Goal: Task Accomplishment & Management: Use online tool/utility

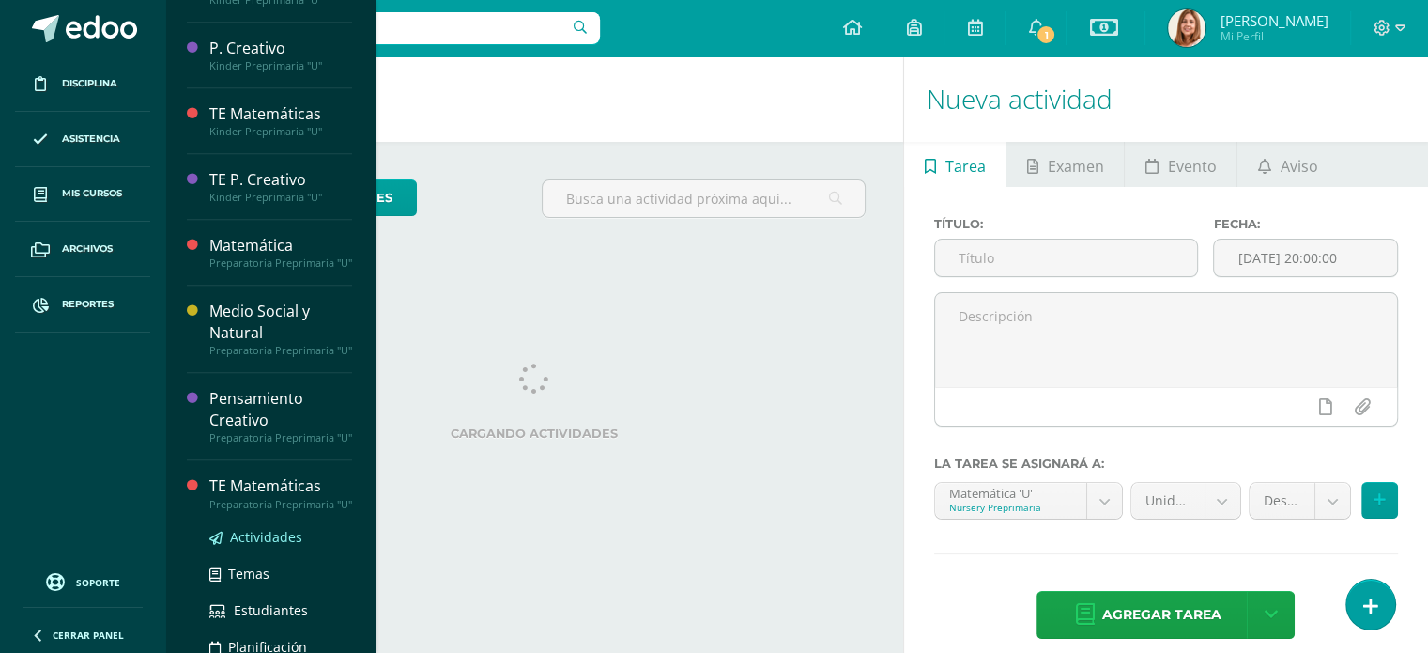
scroll to position [1416, 0]
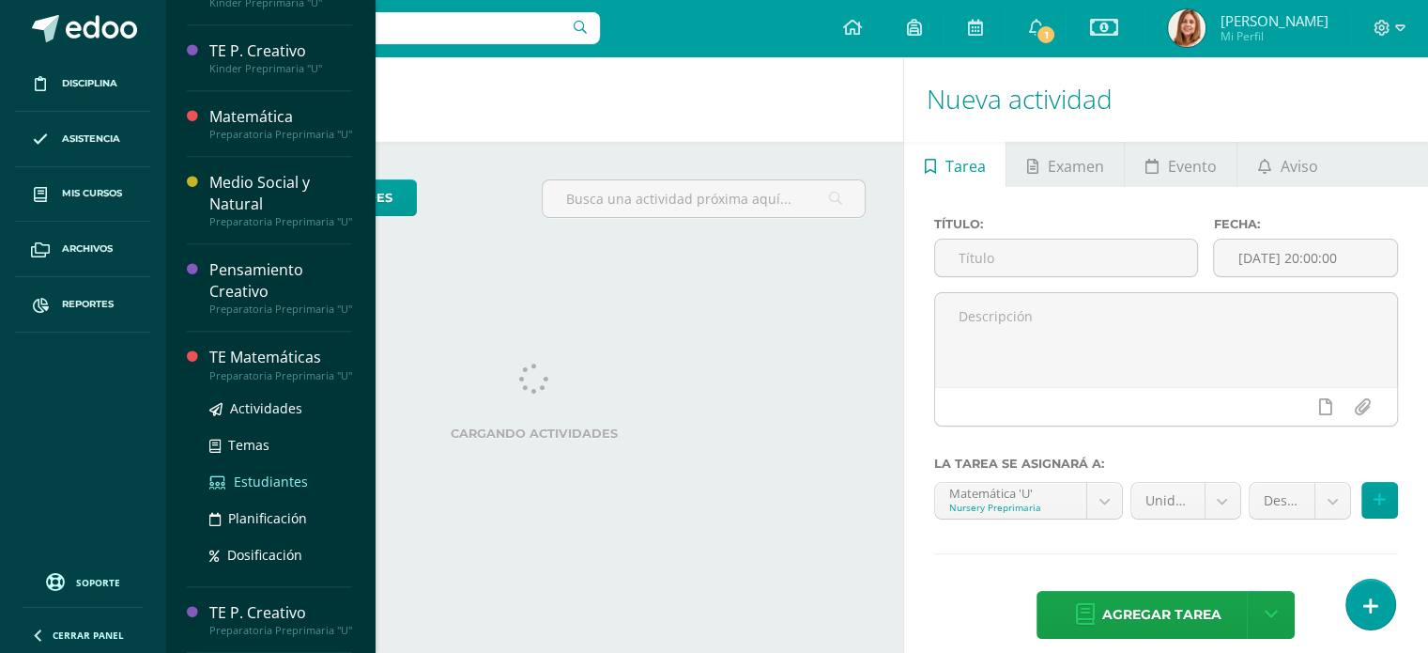
click at [250, 472] on span "Estudiantes" at bounding box center [271, 481] width 74 height 18
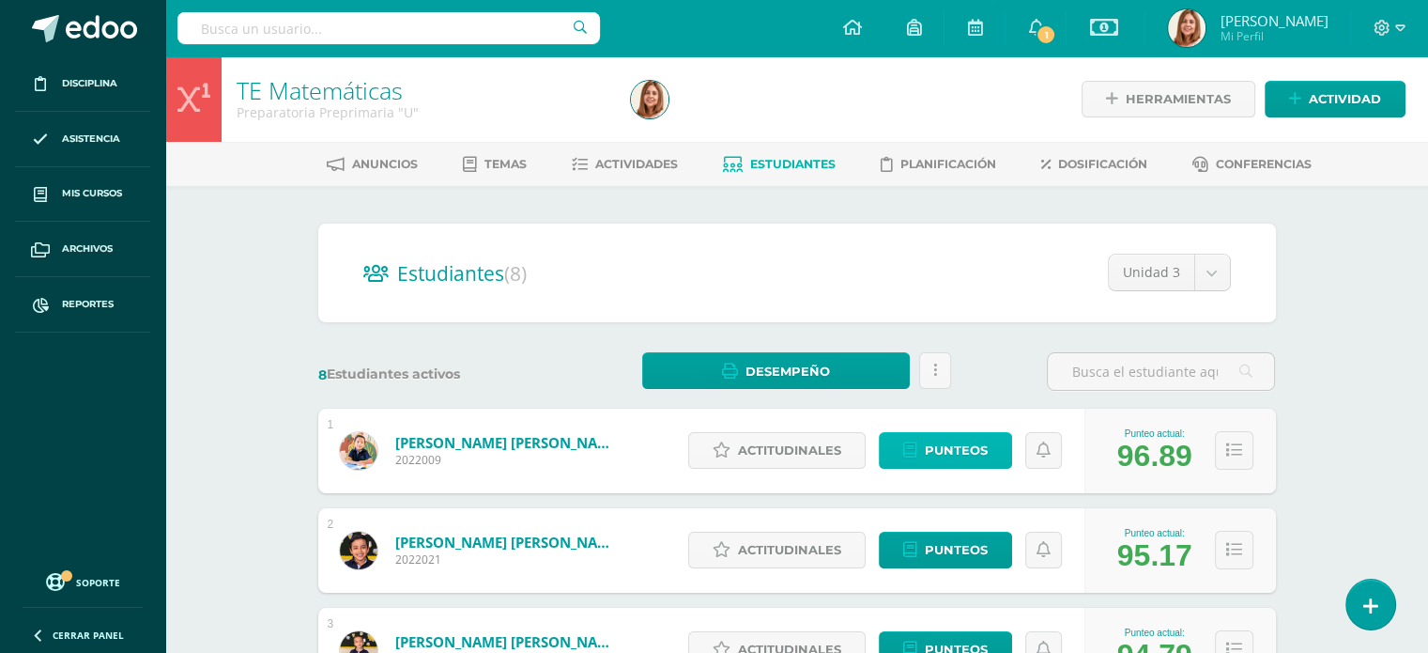
click at [962, 450] on span "Punteos" at bounding box center [956, 450] width 63 height 35
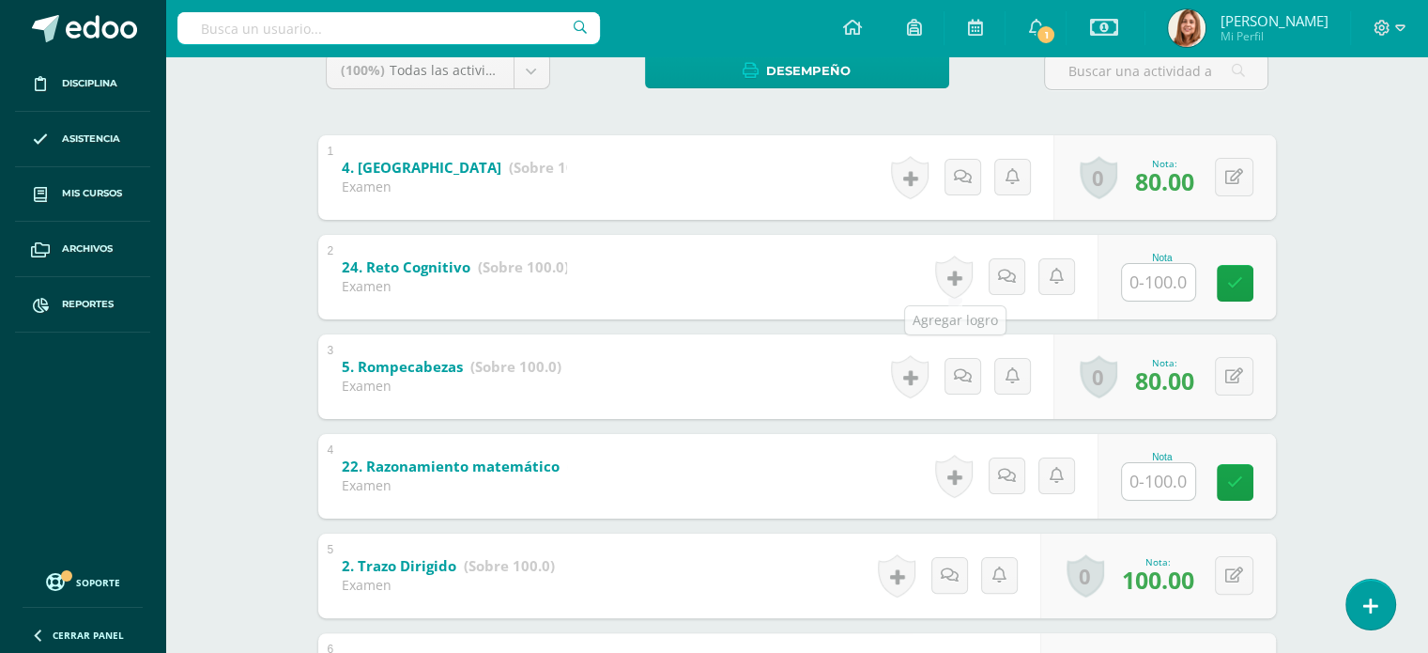
scroll to position [334, 0]
click at [1168, 285] on input "text" at bounding box center [1158, 281] width 73 height 37
type input "100"
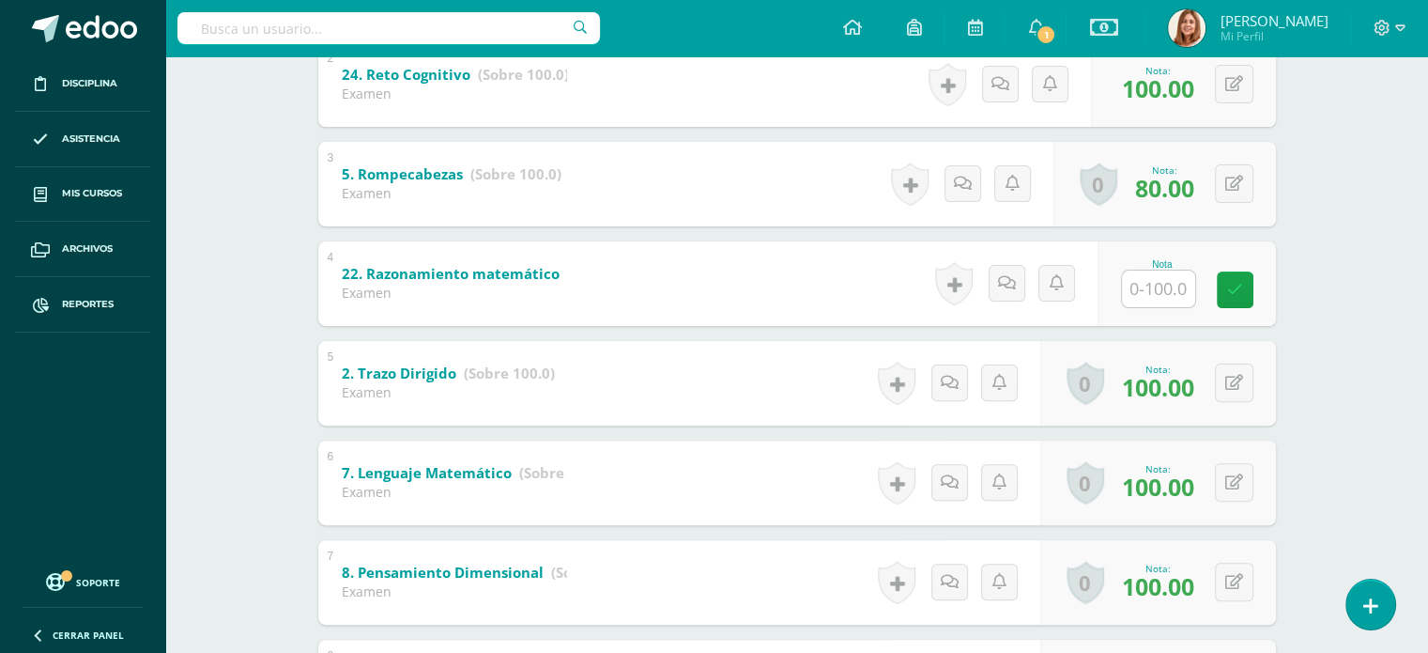
scroll to position [526, 0]
click at [1168, 285] on input "text" at bounding box center [1158, 288] width 73 height 37
type input "100"
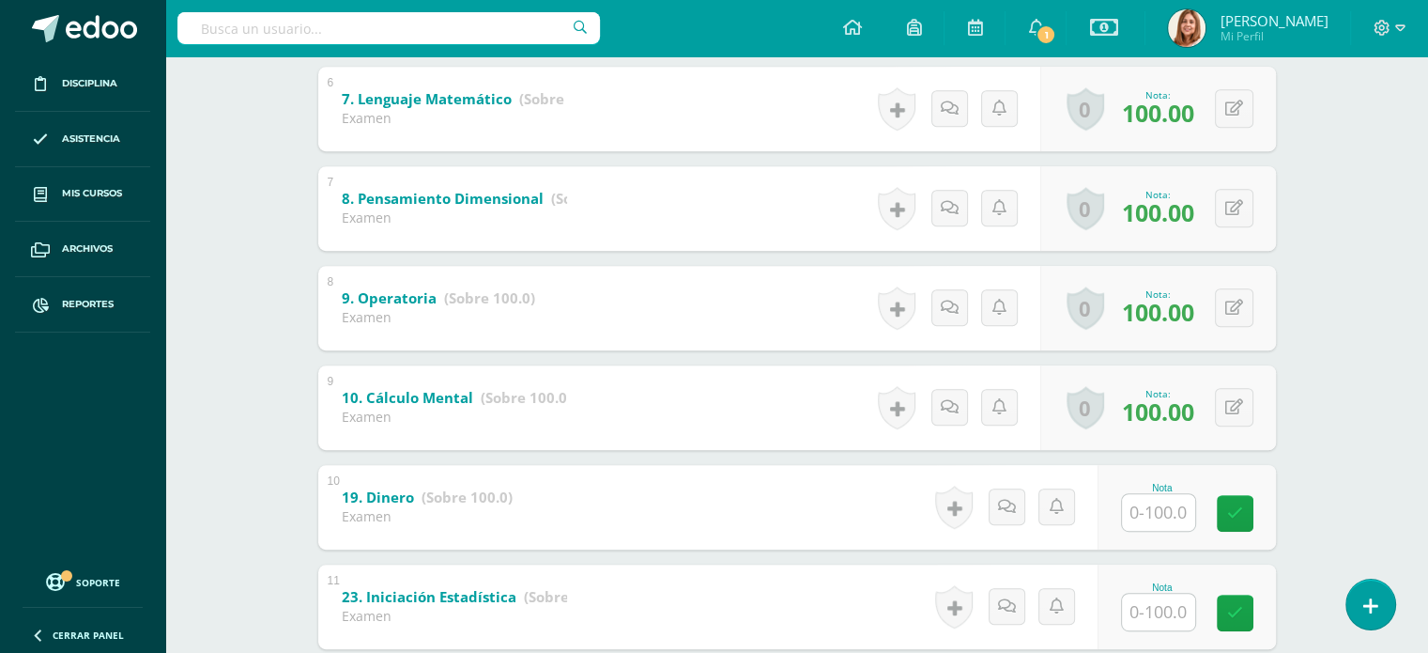
scroll to position [954, 0]
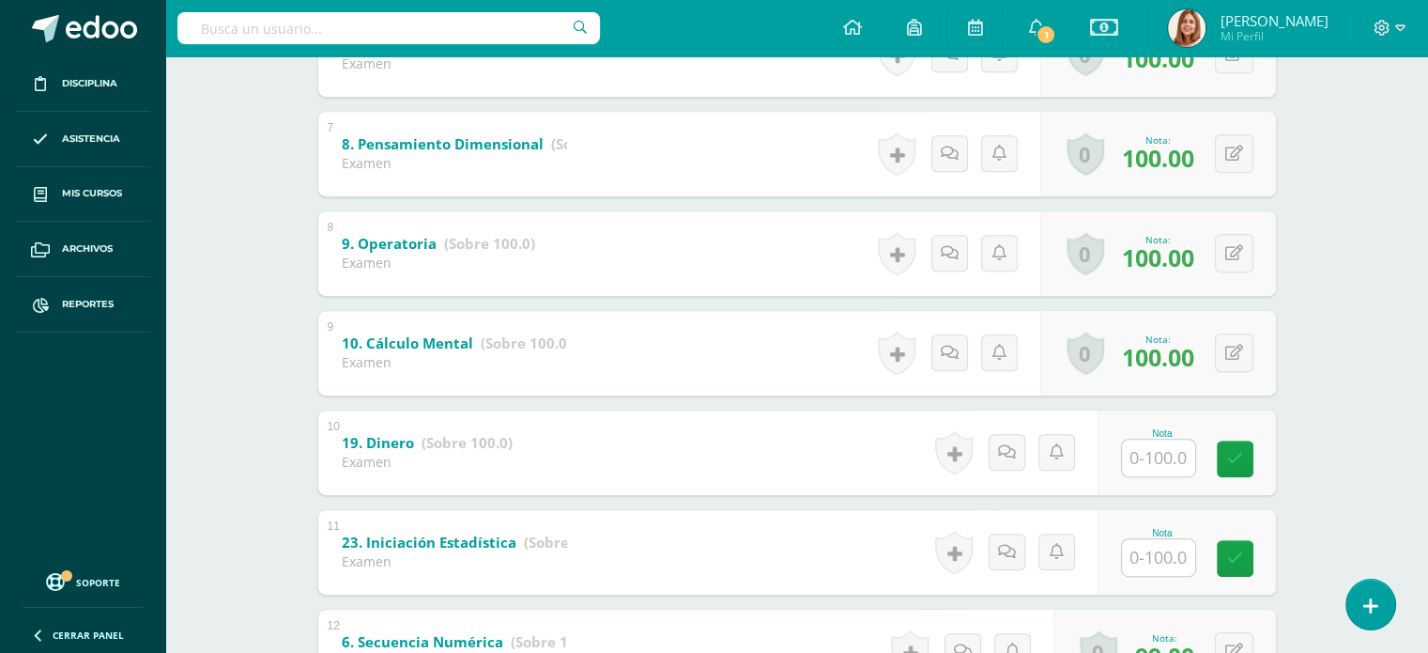
click at [1169, 446] on input "text" at bounding box center [1158, 457] width 73 height 37
type input "100"
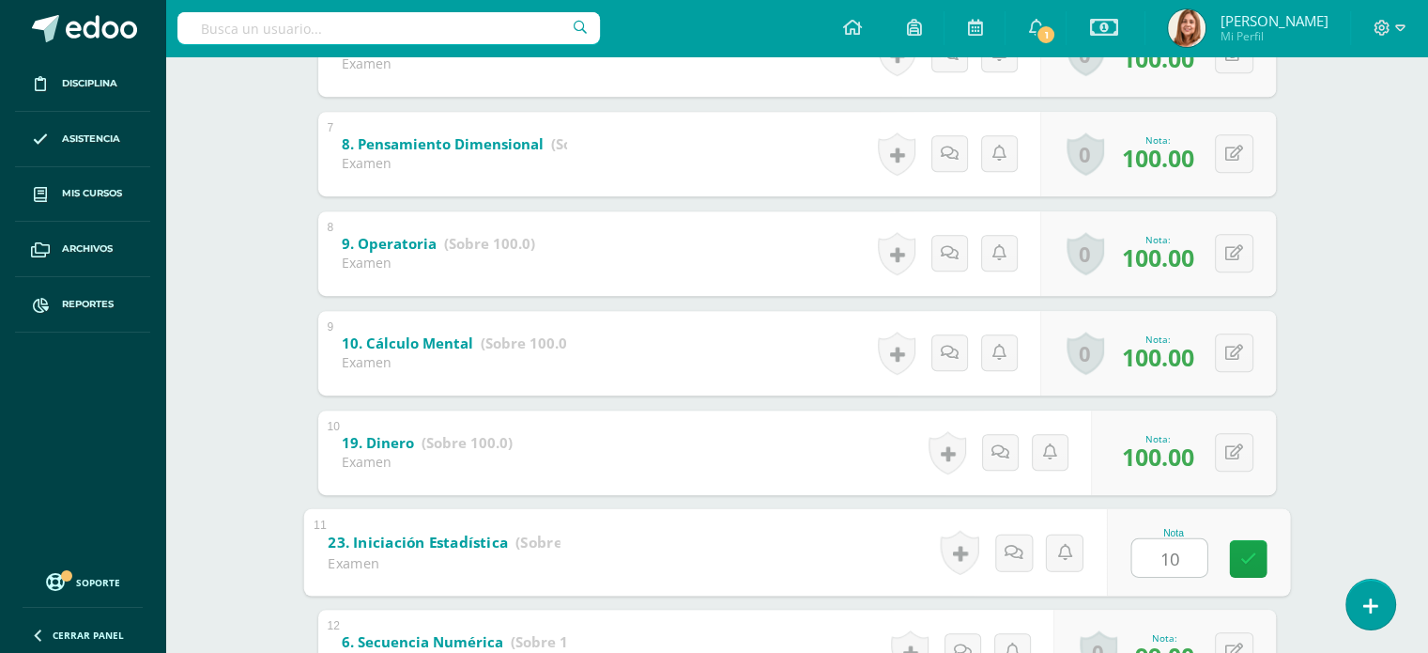
type input "100"
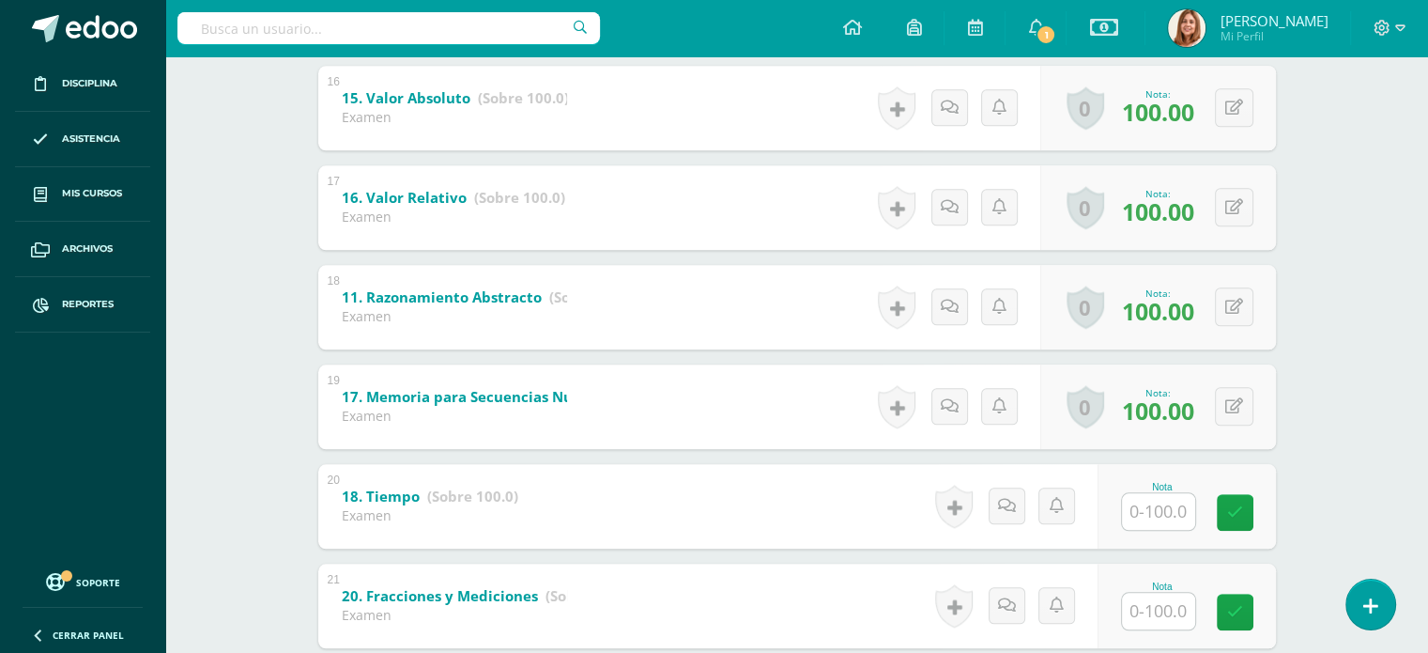
scroll to position [1902, 0]
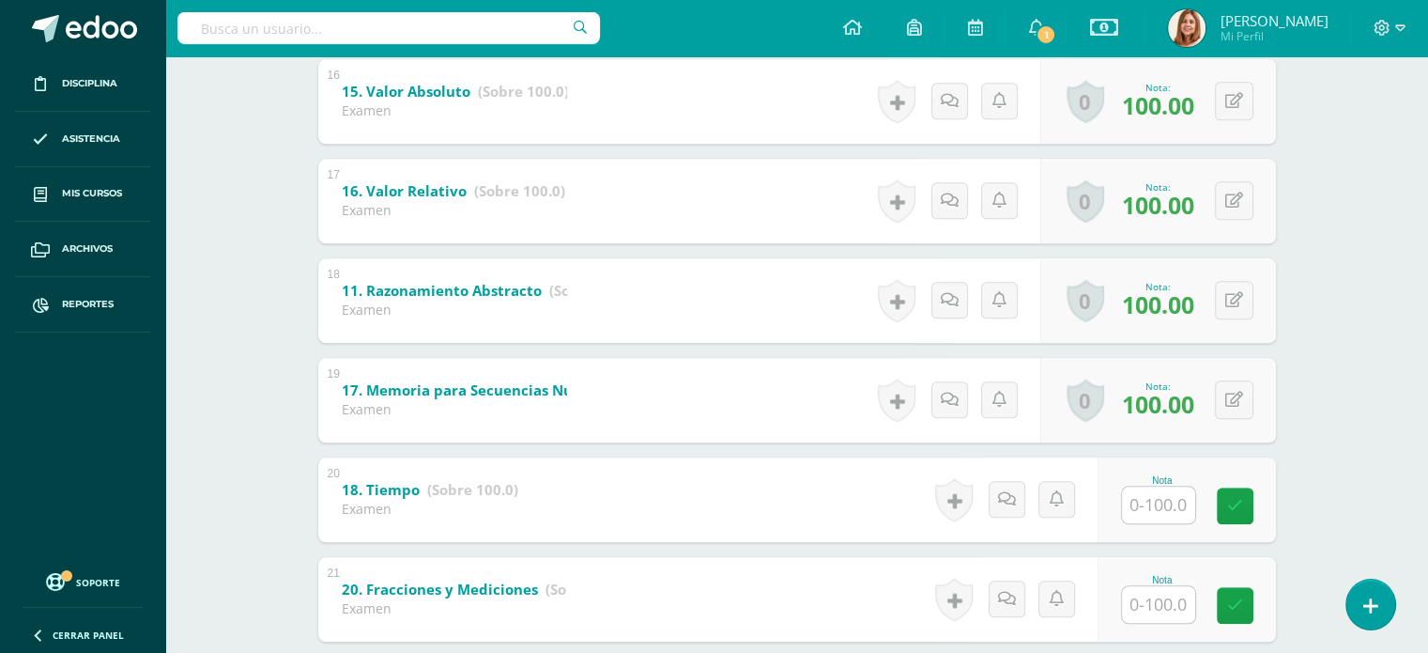
click at [1166, 496] on input "text" at bounding box center [1158, 504] width 73 height 37
type input "90"
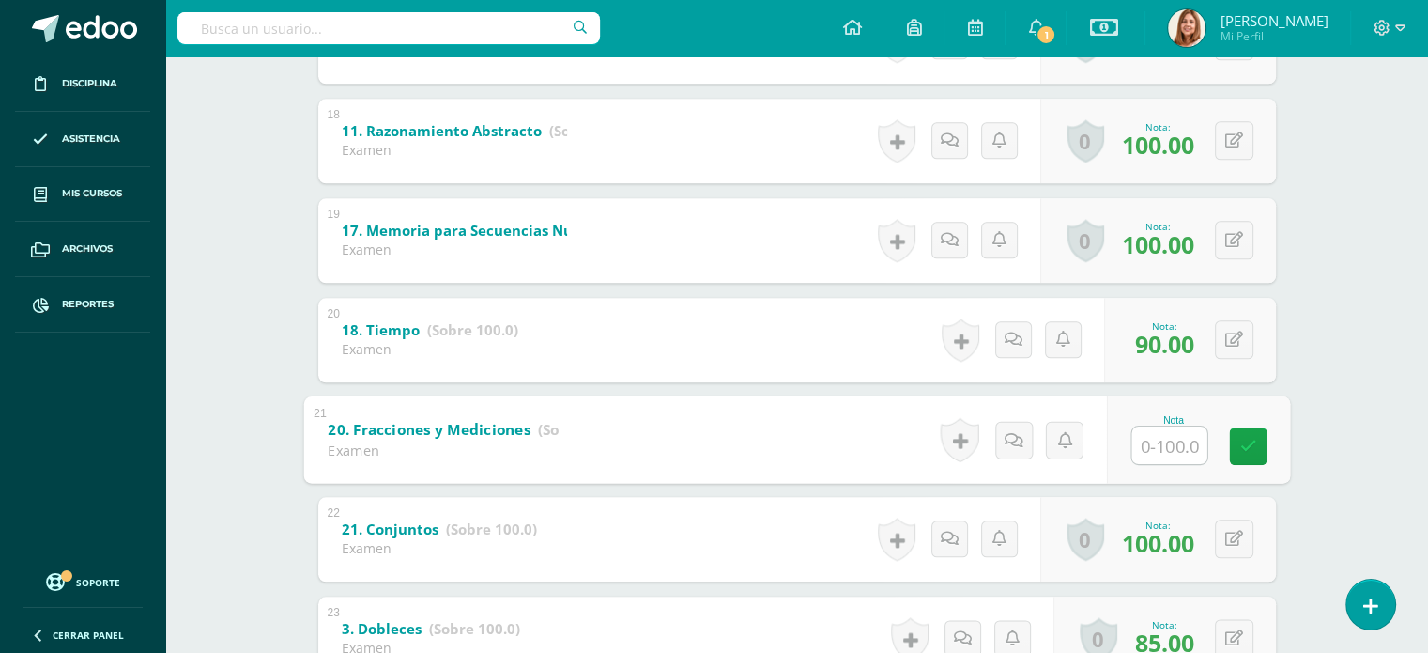
scroll to position [2068, 0]
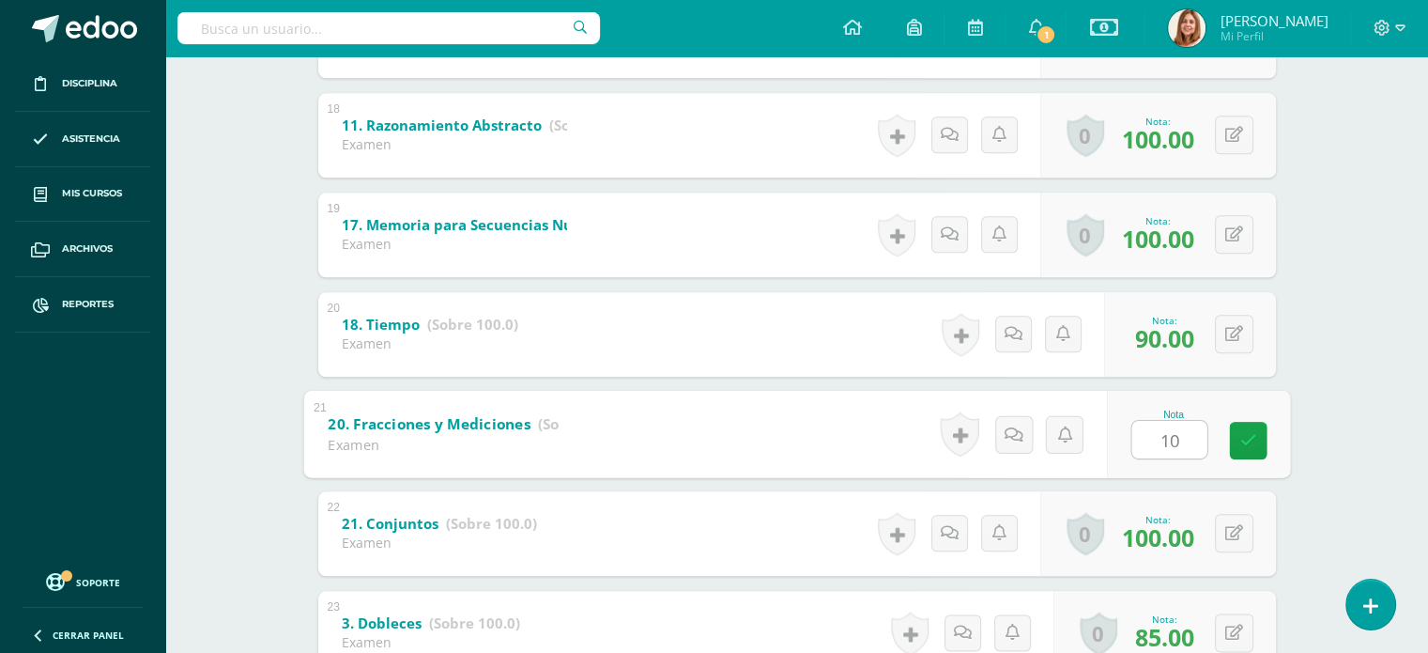
type input "100"
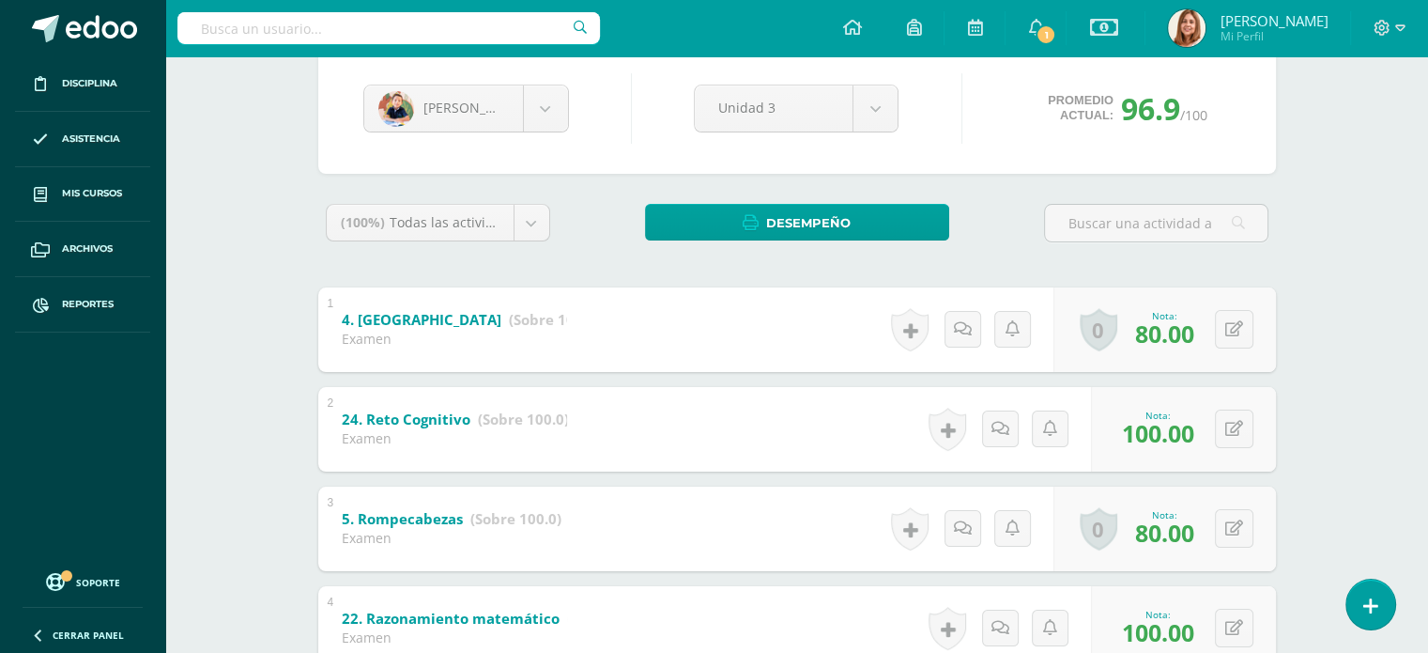
scroll to position [0, 0]
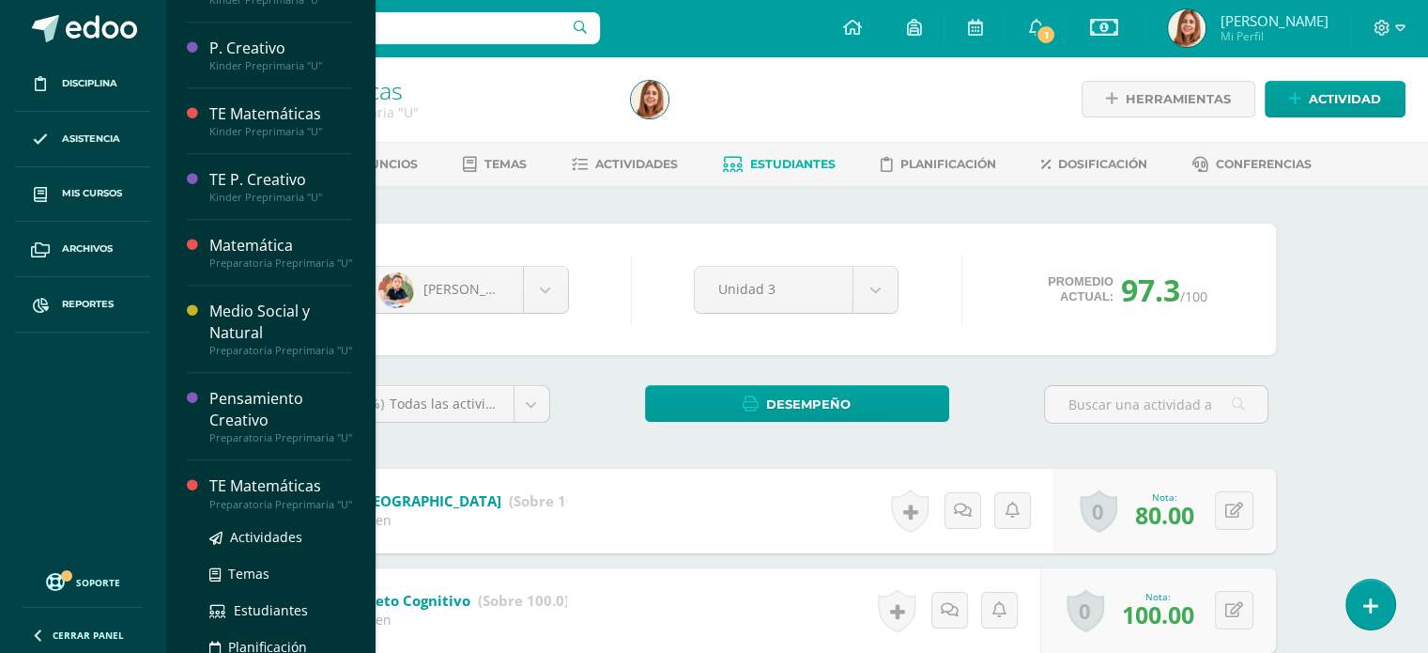
scroll to position [1416, 0]
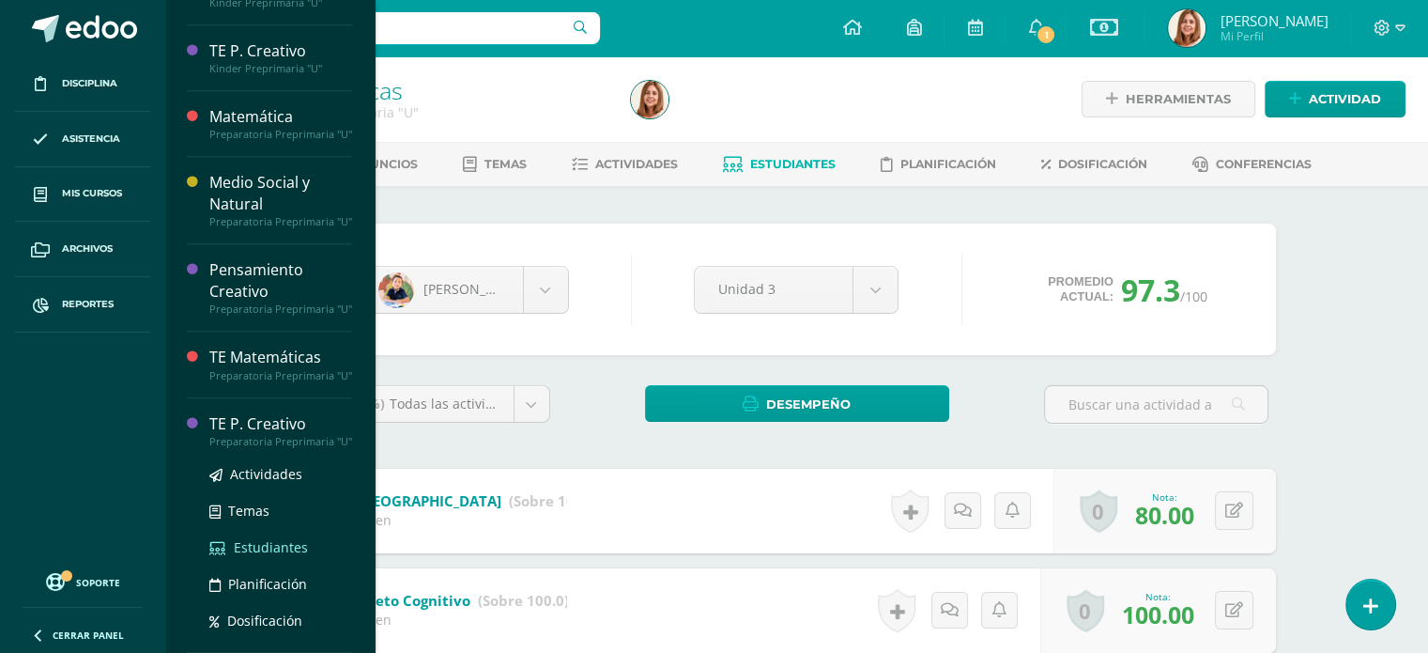
click at [269, 543] on span "Estudiantes" at bounding box center [271, 547] width 74 height 18
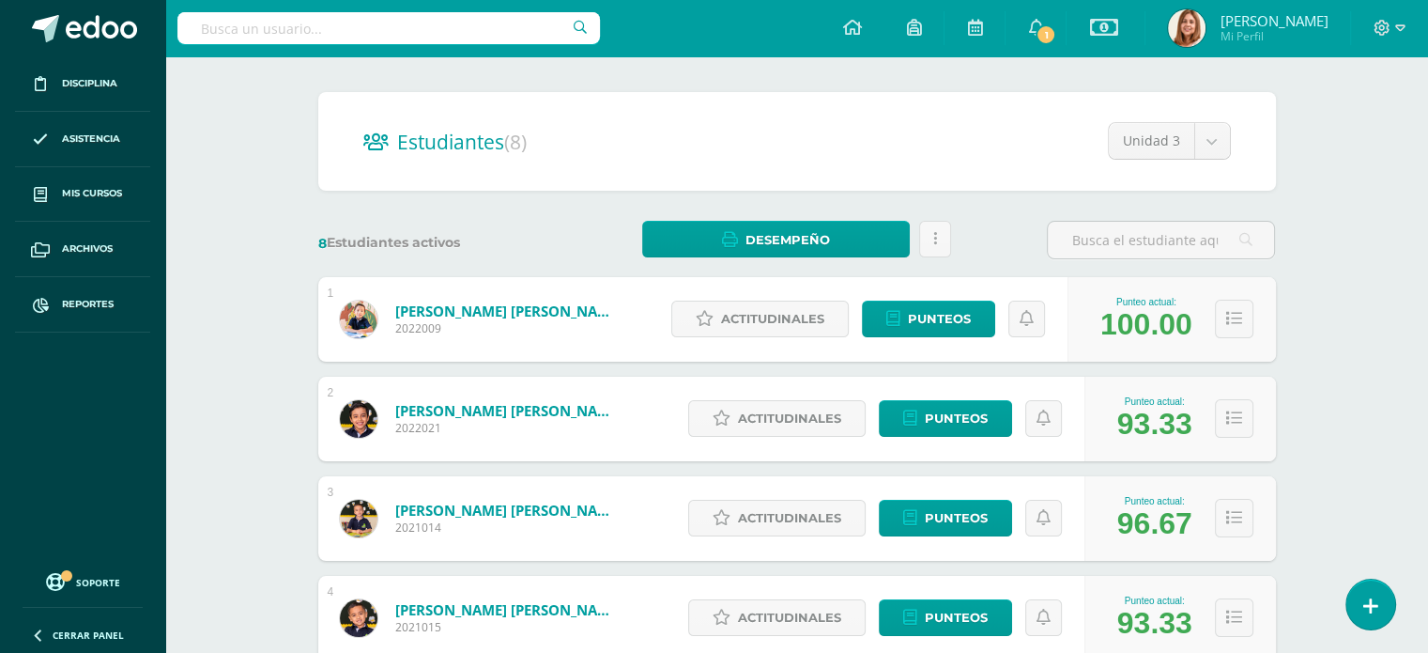
scroll to position [128, 0]
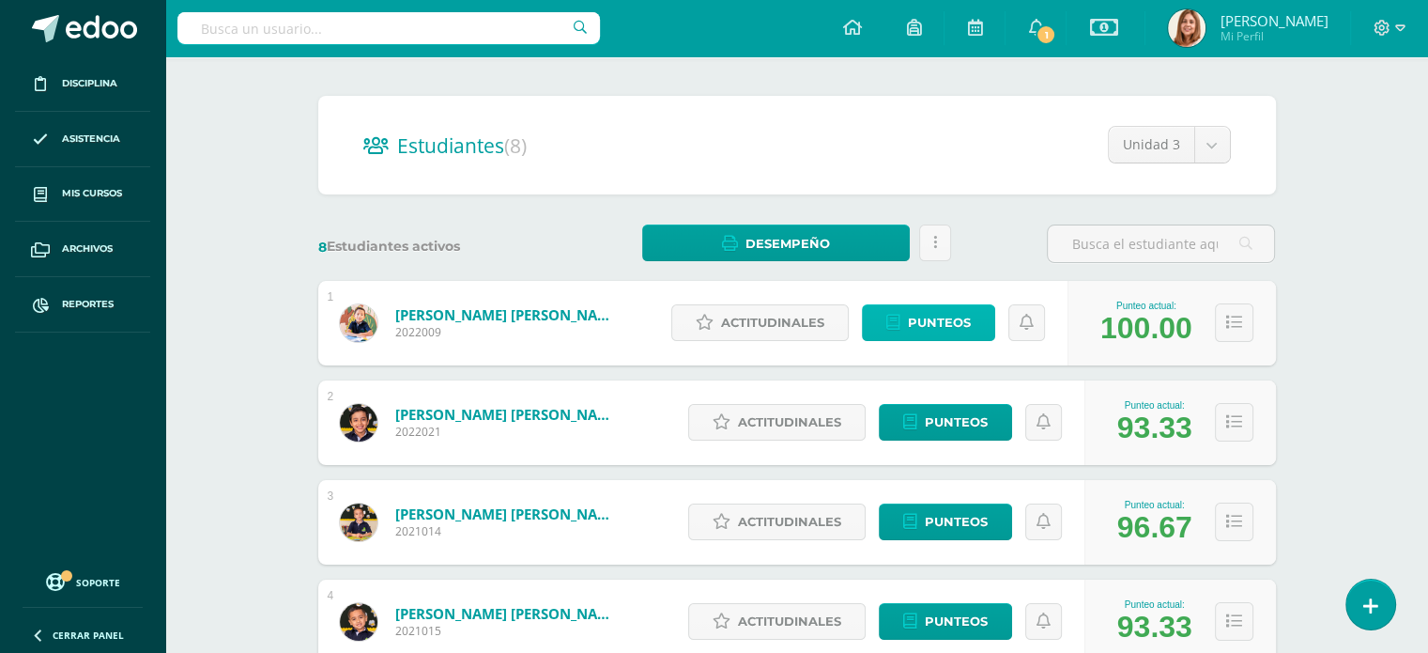
click at [965, 307] on span "Punteos" at bounding box center [939, 322] width 63 height 35
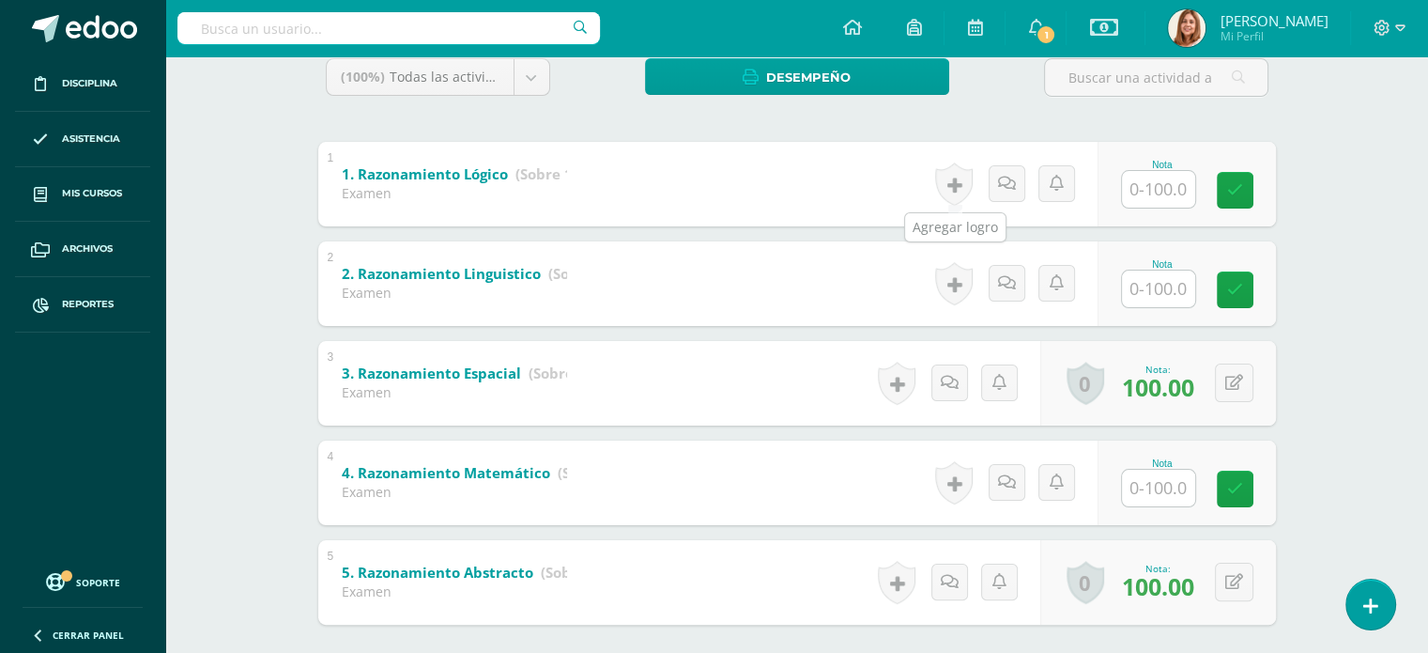
scroll to position [329, 0]
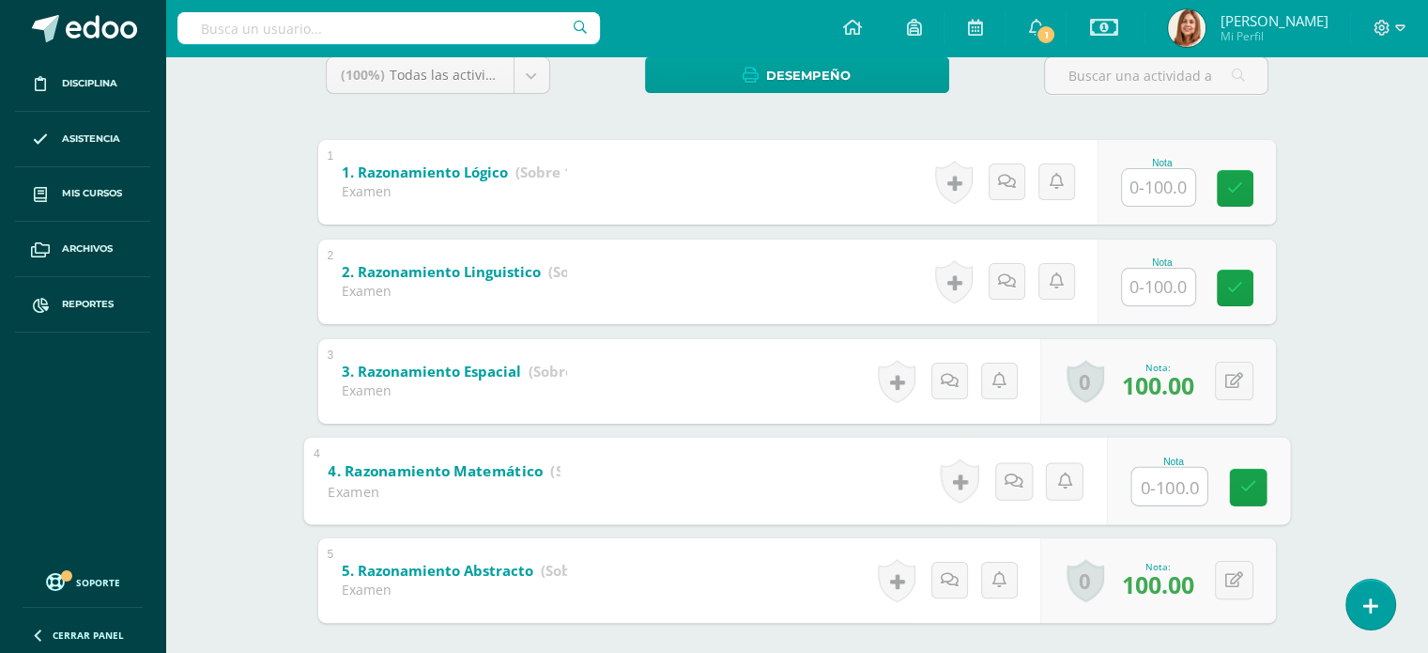
click at [1142, 478] on input "text" at bounding box center [1169, 486] width 75 height 38
type input "100"
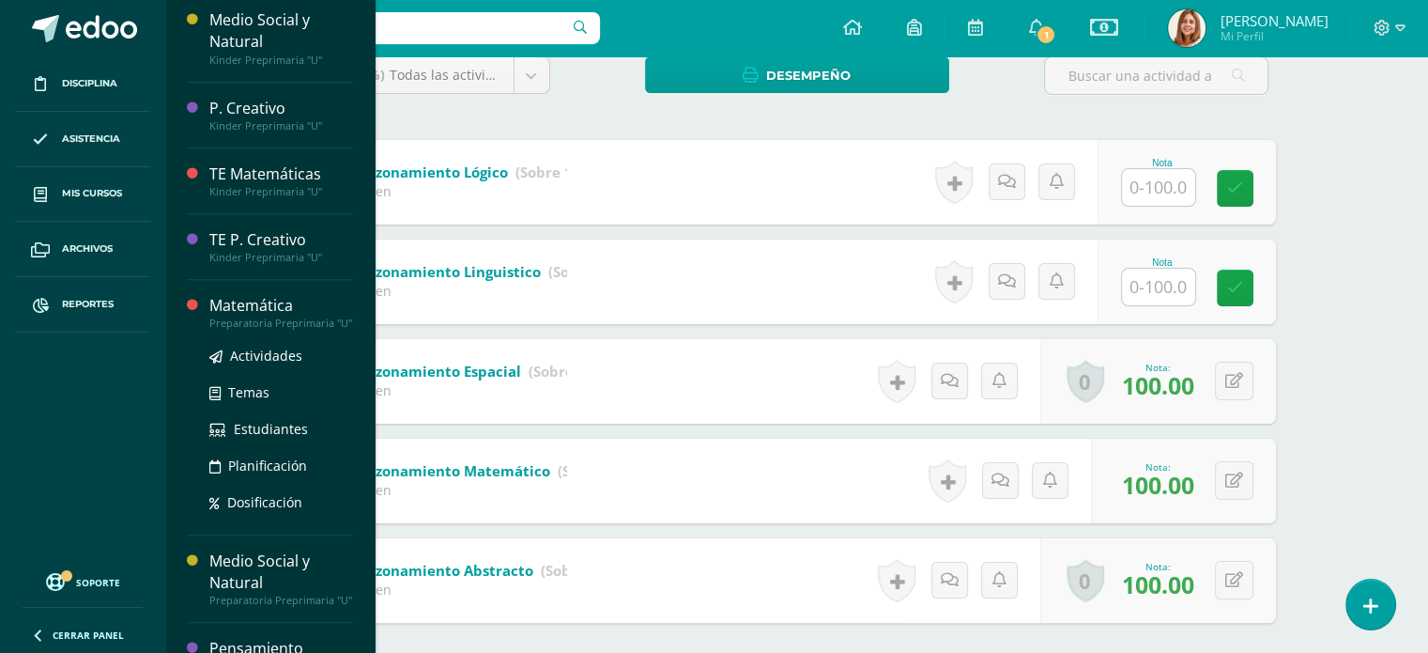
scroll to position [1227, 0]
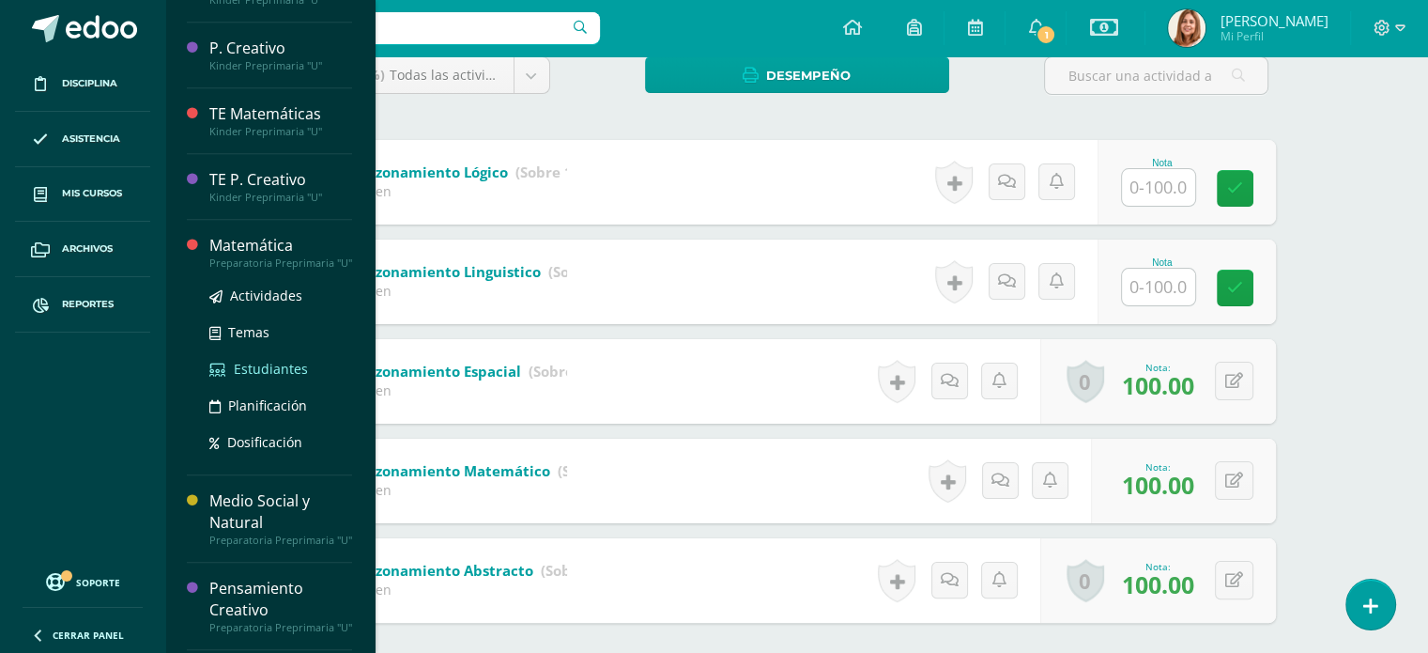
click at [252, 376] on span "Estudiantes" at bounding box center [271, 369] width 74 height 18
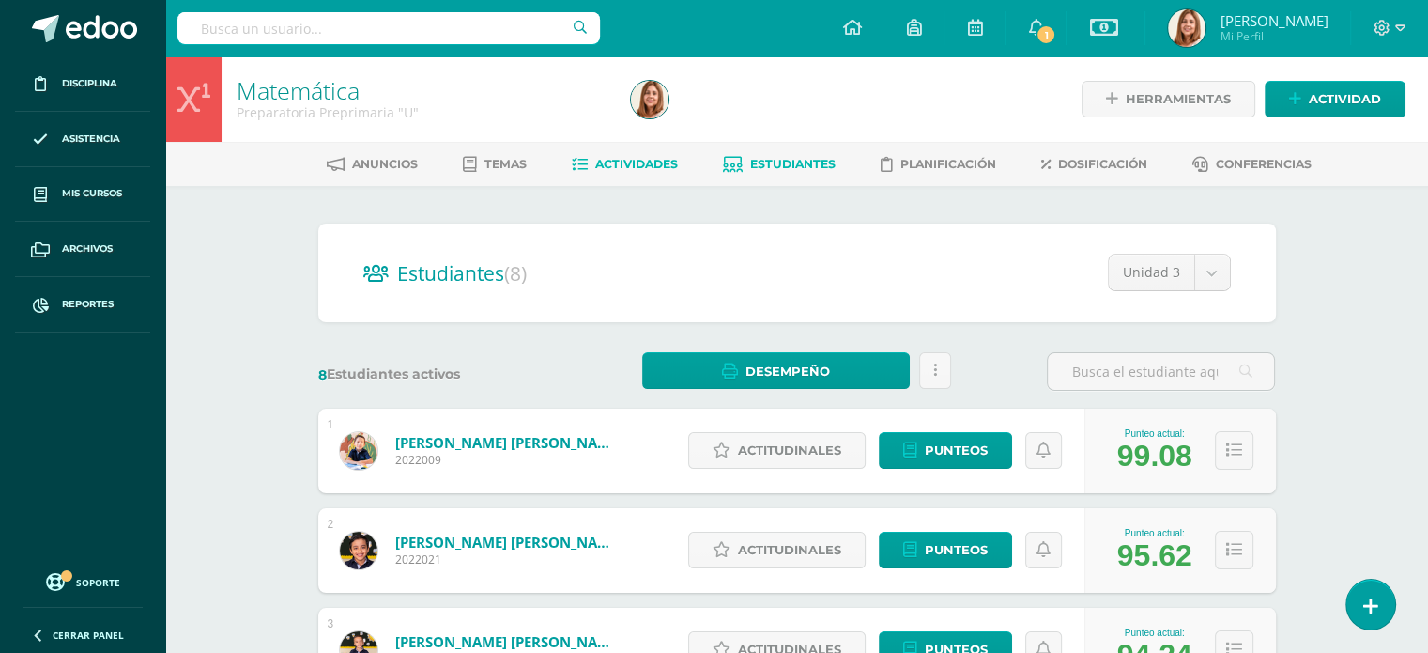
click at [612, 163] on span "Actividades" at bounding box center [636, 164] width 83 height 14
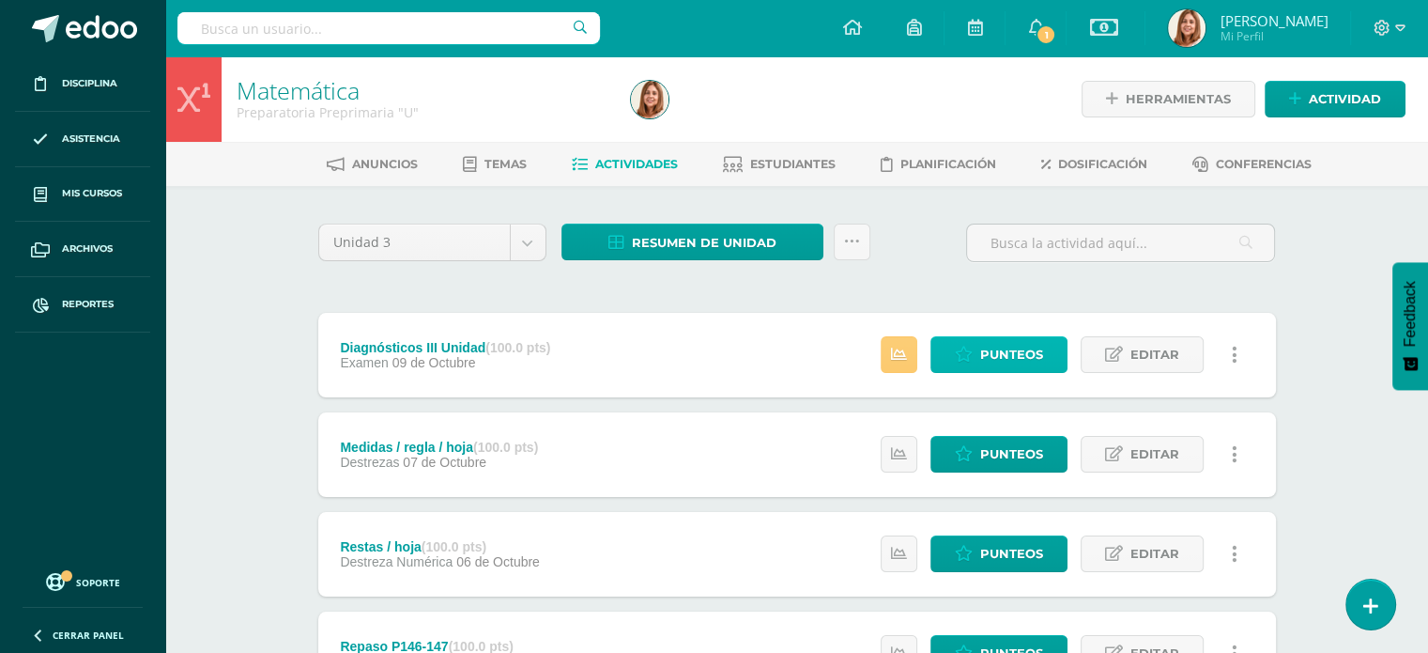
click at [999, 356] on span "Punteos" at bounding box center [1011, 354] width 63 height 35
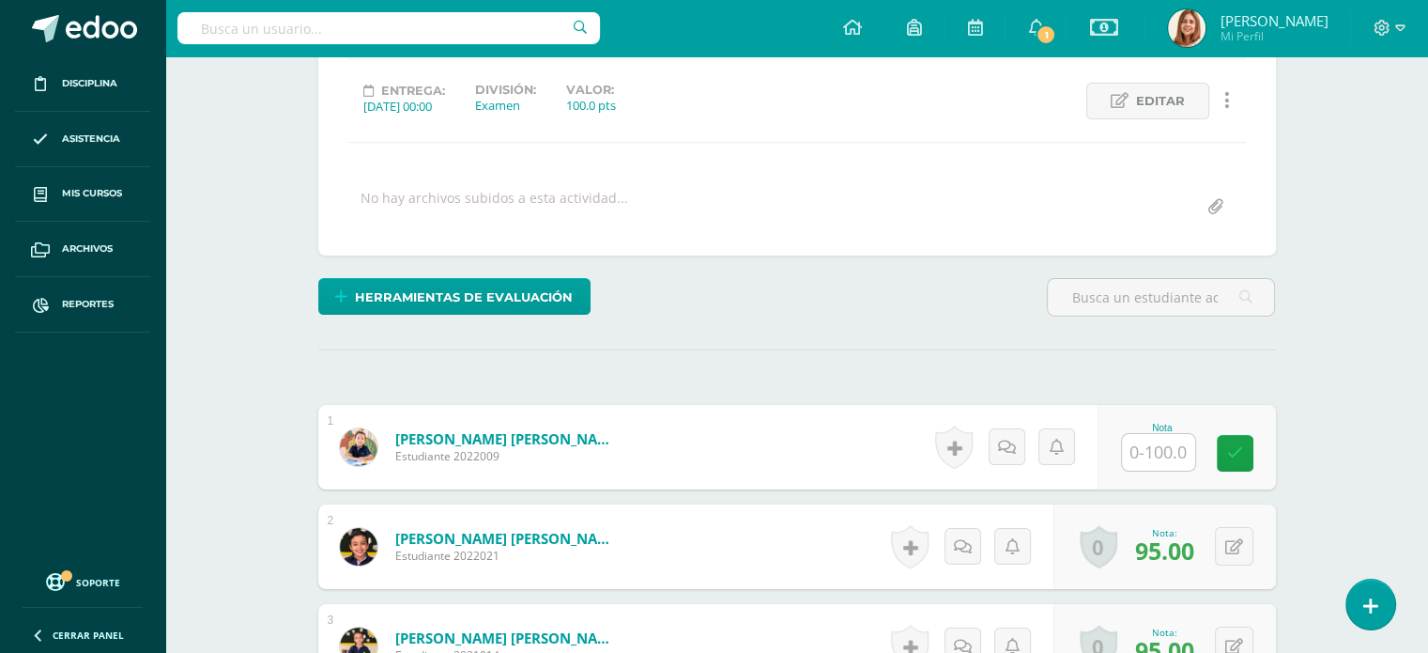
scroll to position [247, 0]
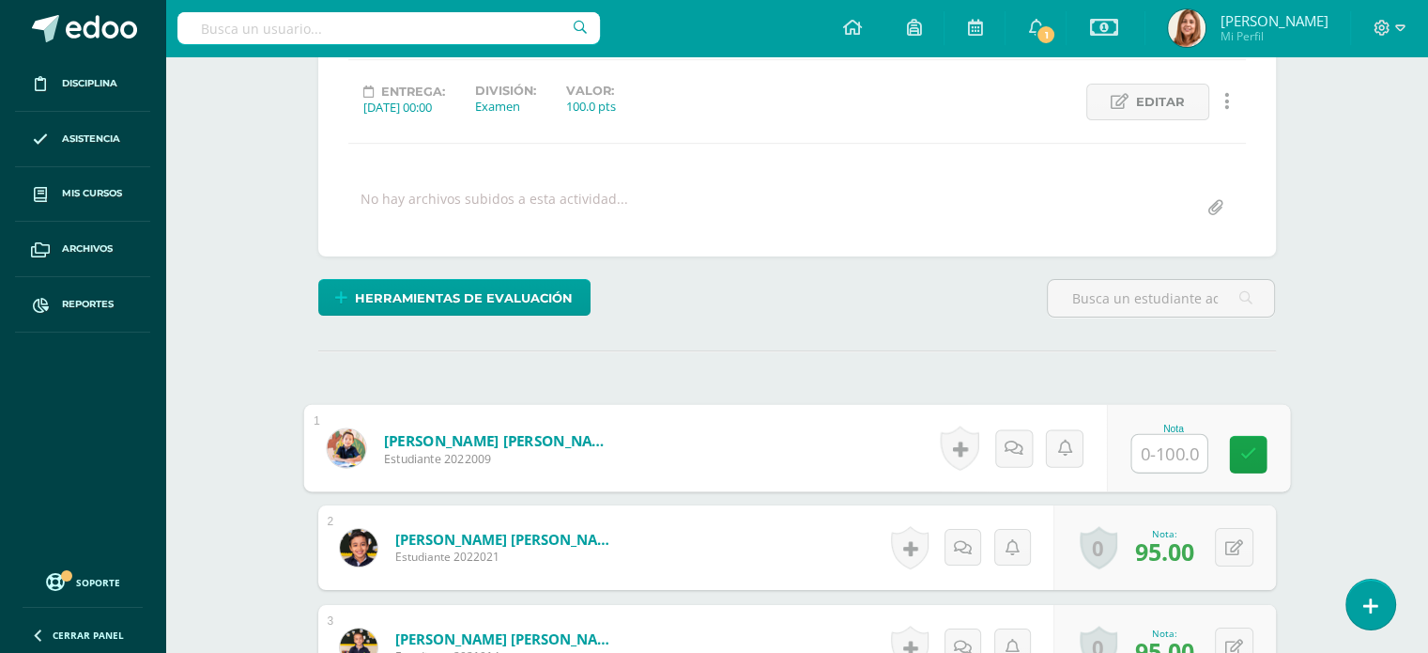
click at [1173, 449] on input "text" at bounding box center [1169, 454] width 75 height 38
type input "97"
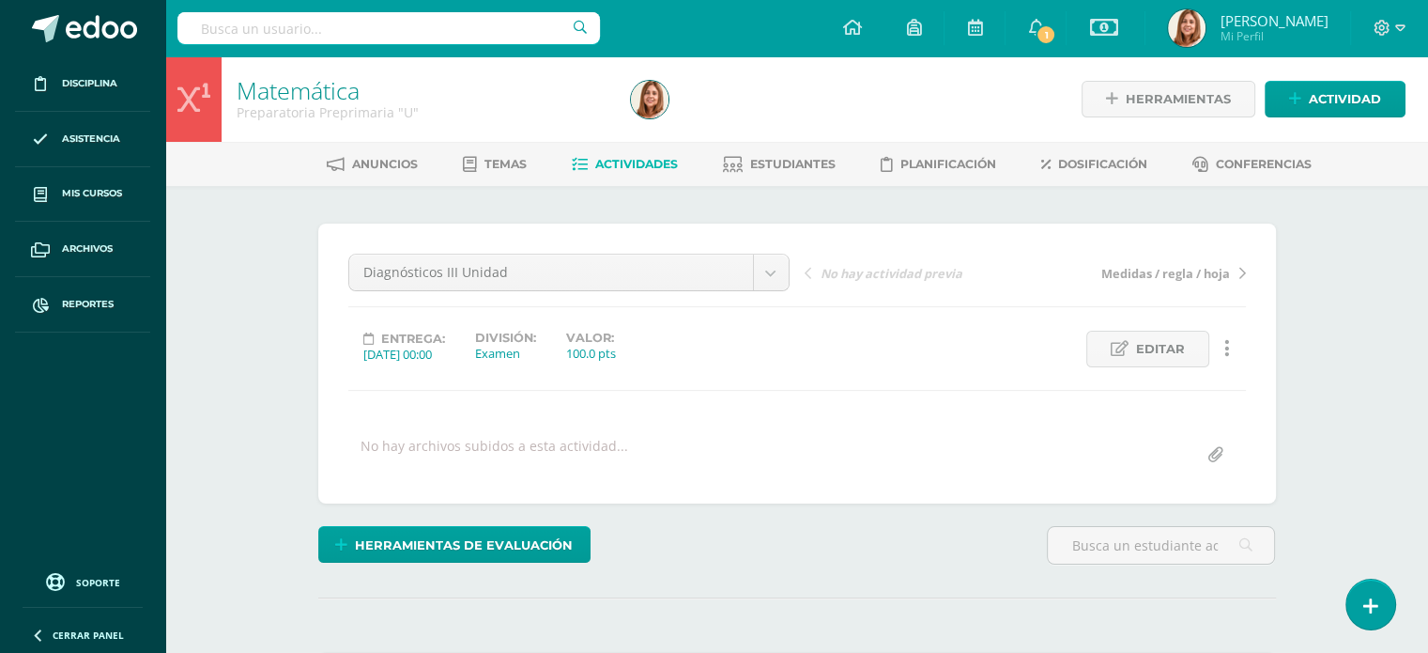
click at [657, 161] on span "Actividades" at bounding box center [636, 164] width 83 height 14
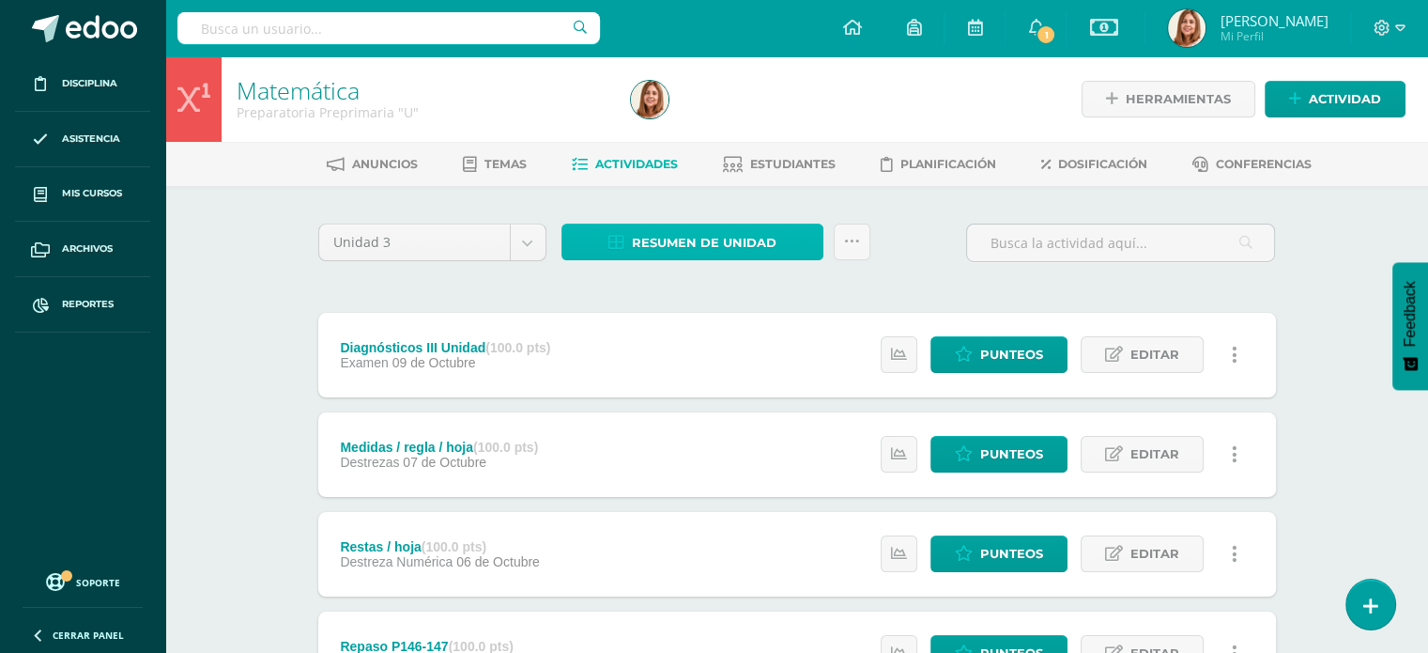
click at [608, 239] on link "Resumen de unidad" at bounding box center [693, 241] width 262 height 37
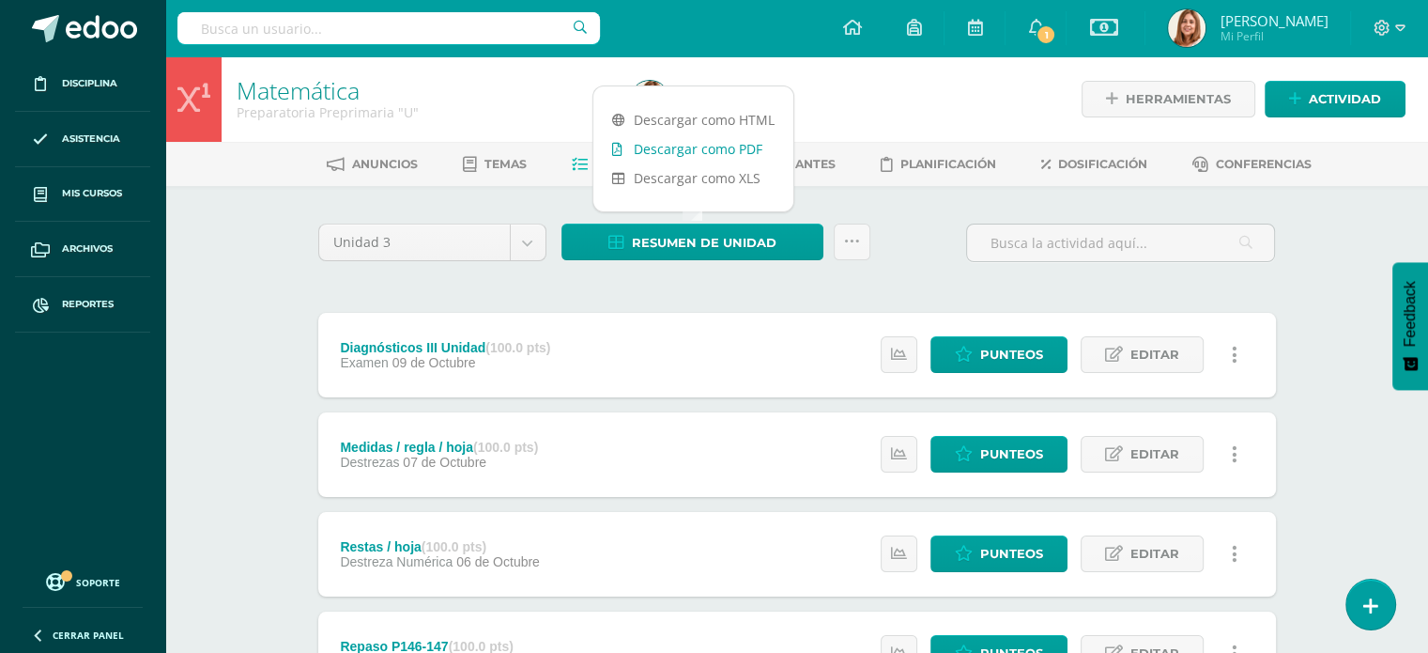
click at [686, 151] on link "Descargar como PDF" at bounding box center [693, 148] width 200 height 29
